Goal: Task Accomplishment & Management: Manage account settings

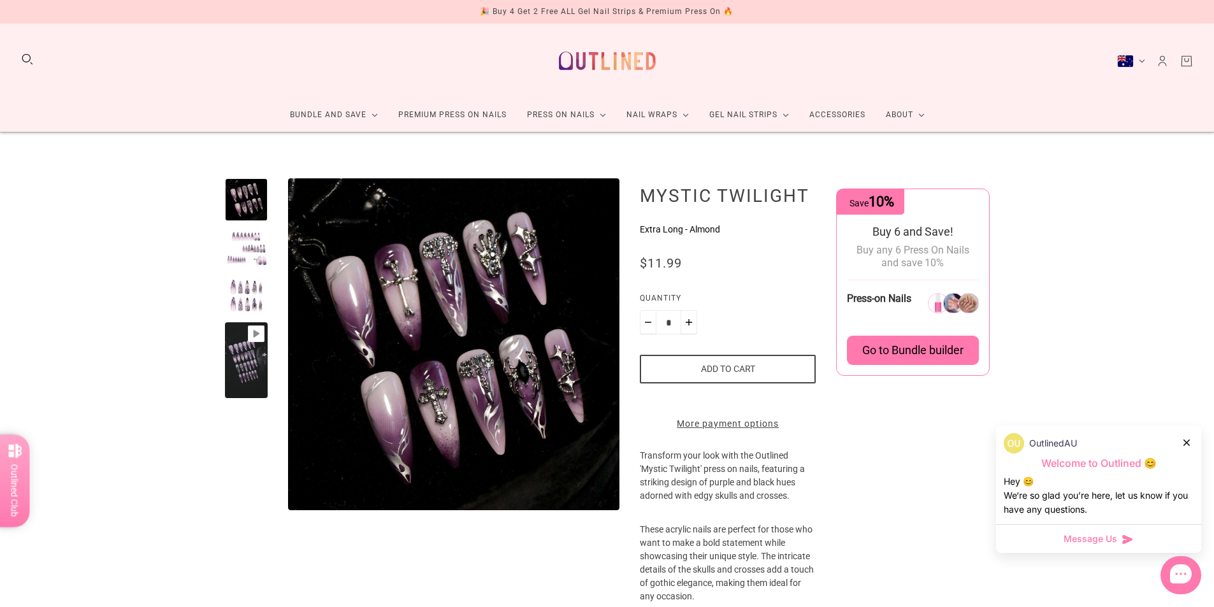
click at [1136, 60] on button "Australia (AUD $)" at bounding box center [1131, 61] width 28 height 13
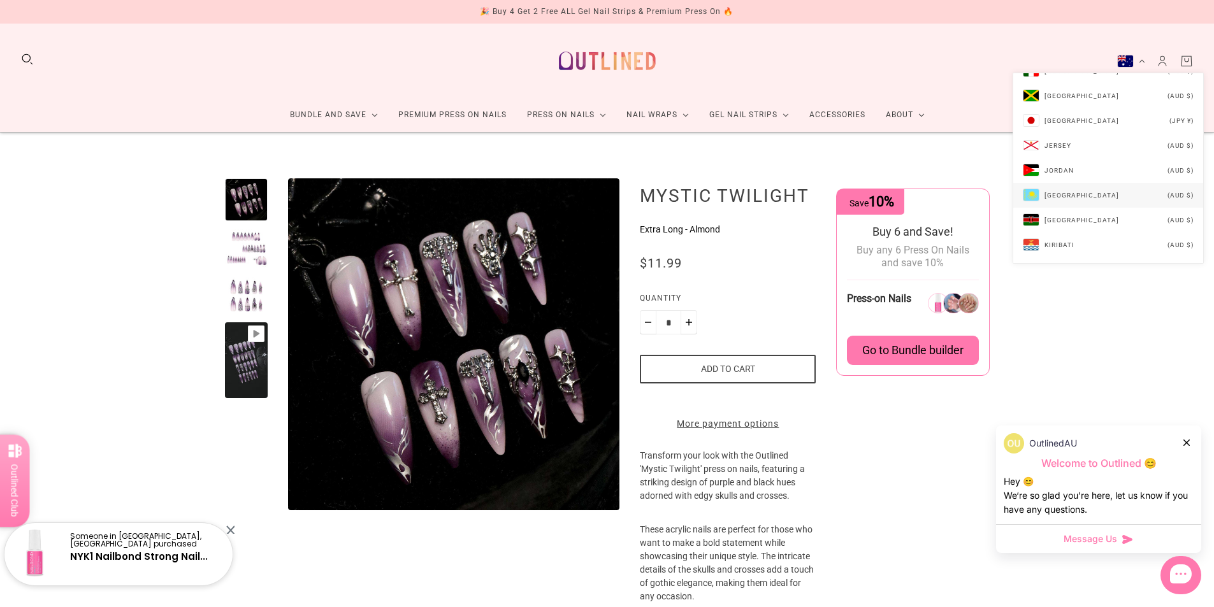
scroll to position [2612, 0]
click at [1059, 136] on li "Japan (JPY ¥)" at bounding box center [1108, 123] width 190 height 25
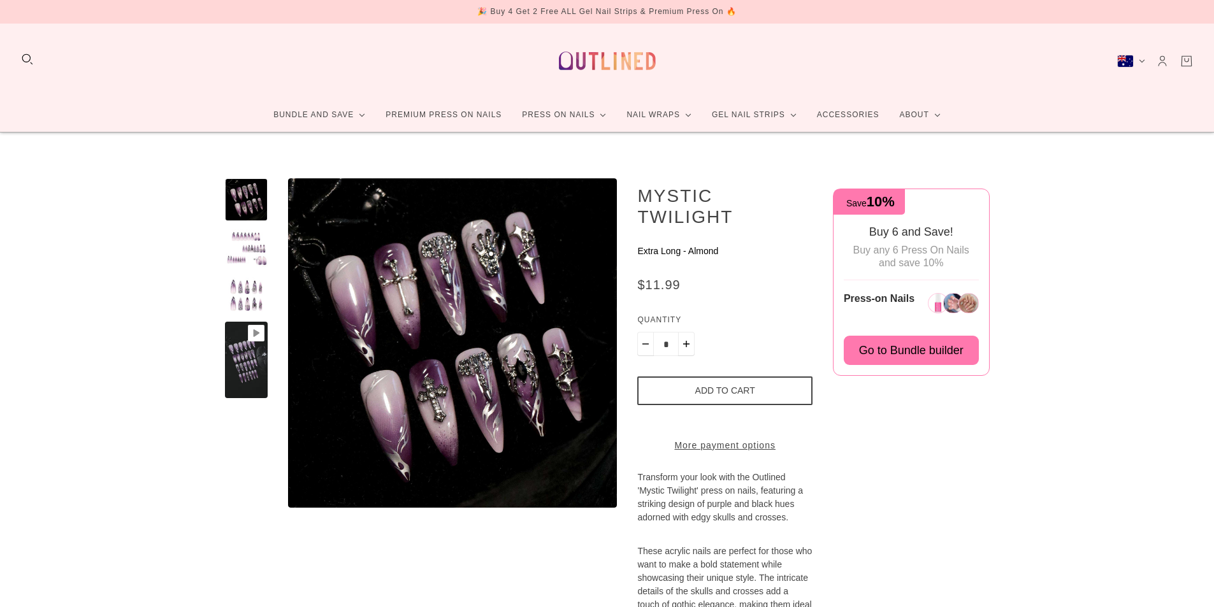
scroll to position [4, 0]
